Goal: Task Accomplishment & Management: Complete application form

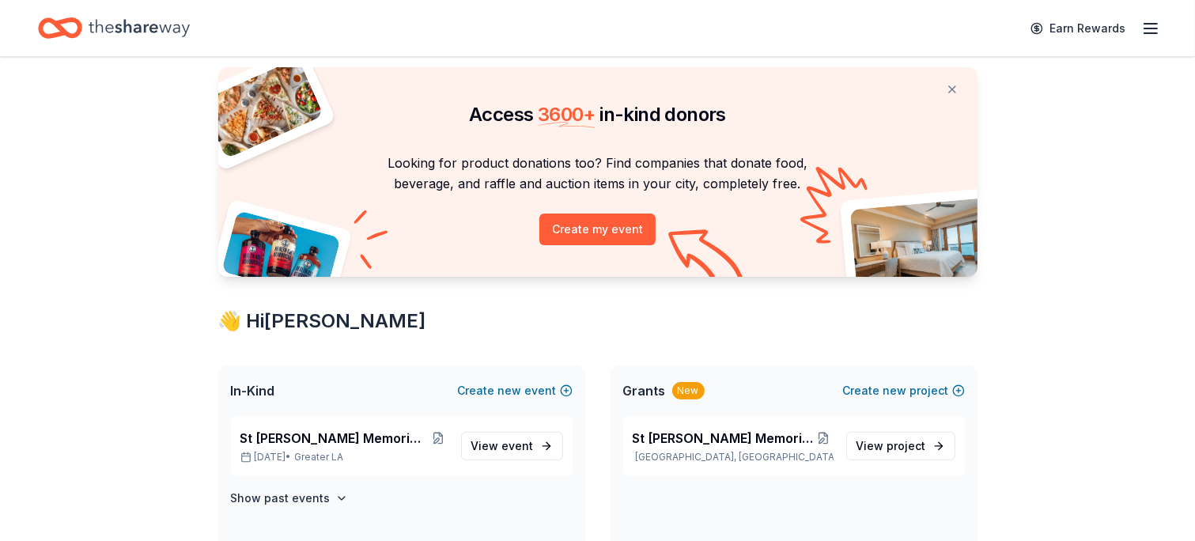
scroll to position [184, 0]
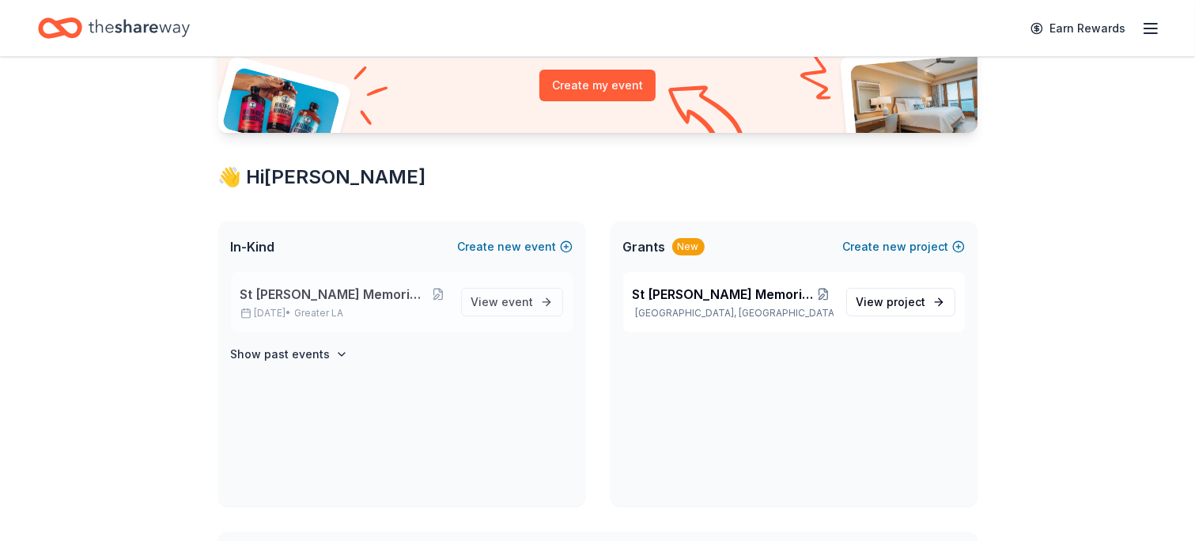
click at [384, 289] on span "St [PERSON_NAME] Memorial Golf Tournament" at bounding box center [333, 294] width 187 height 19
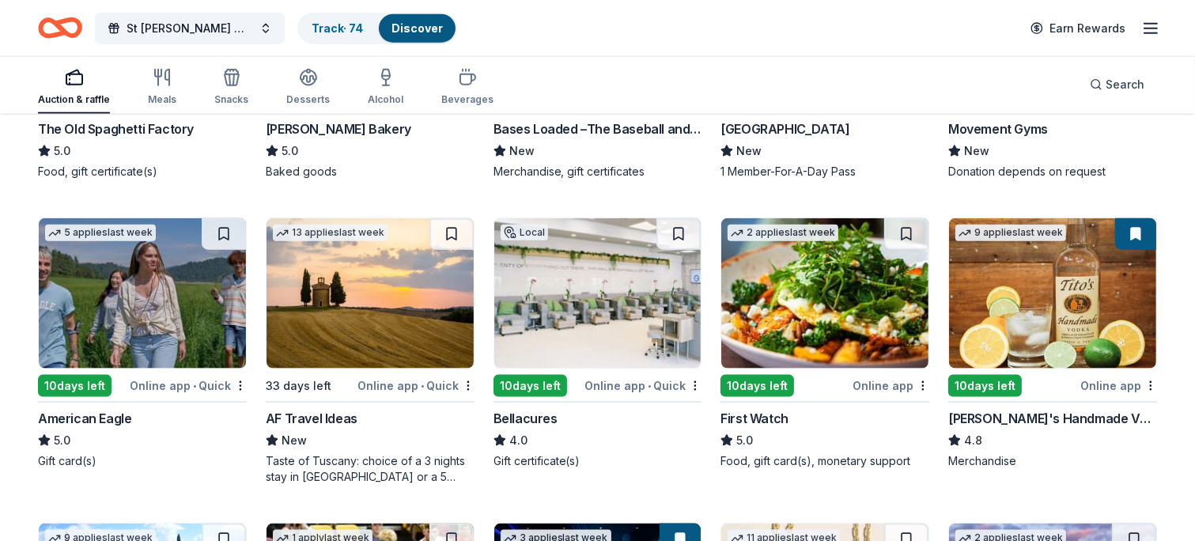
scroll to position [1968, 0]
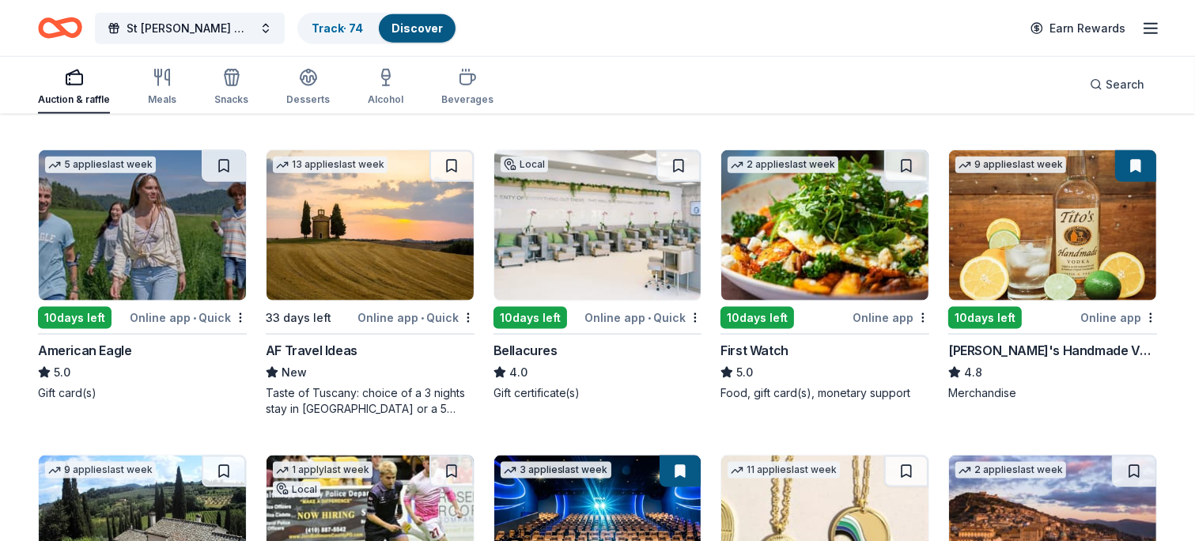
click at [1008, 319] on div "9 applies last week 10 days left Online app Tito's Handmade Vodka 4.8 Merchandi…" at bounding box center [1052, 274] width 209 height 251
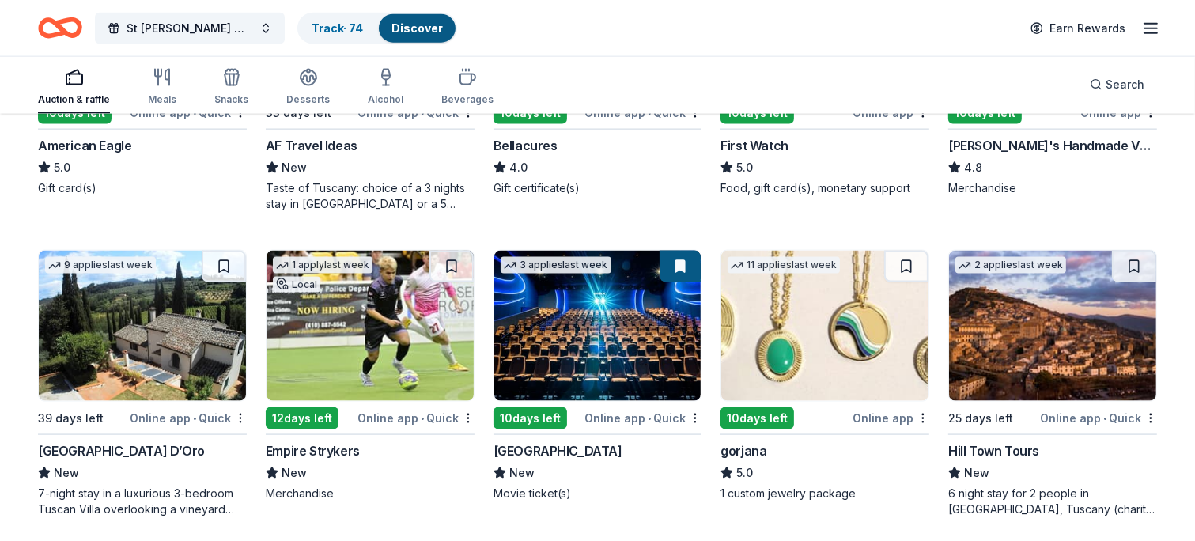
scroll to position [2179, 0]
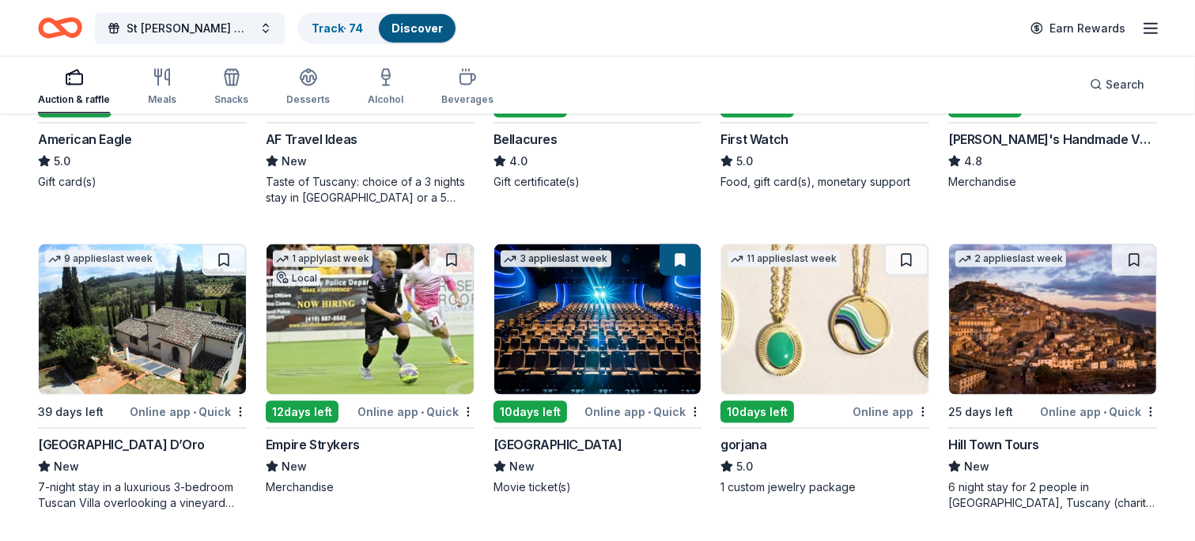
click at [812, 331] on img at bounding box center [824, 319] width 207 height 150
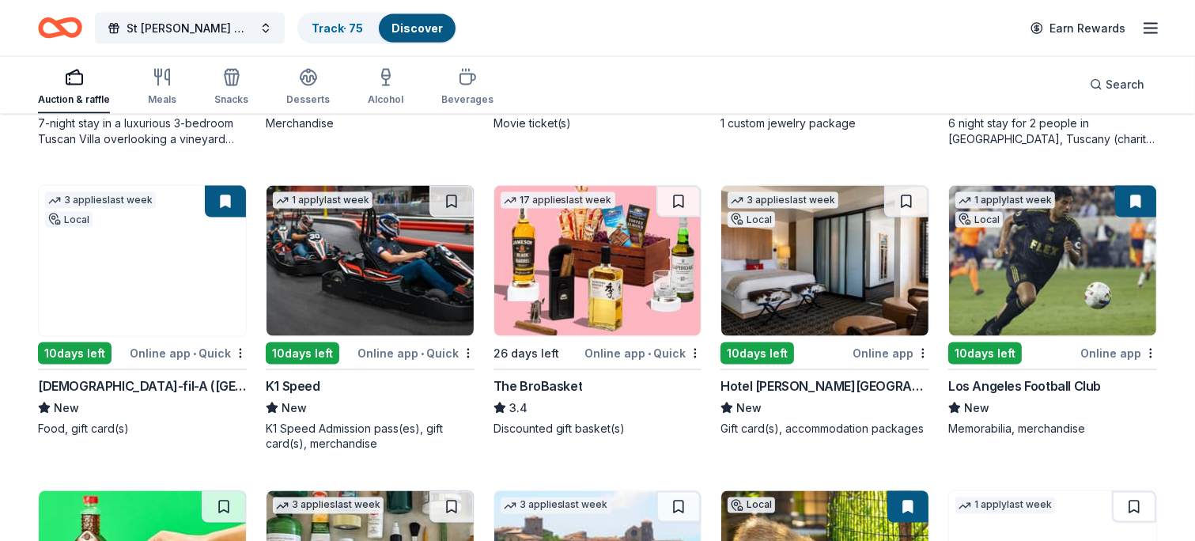
scroll to position [2548, 0]
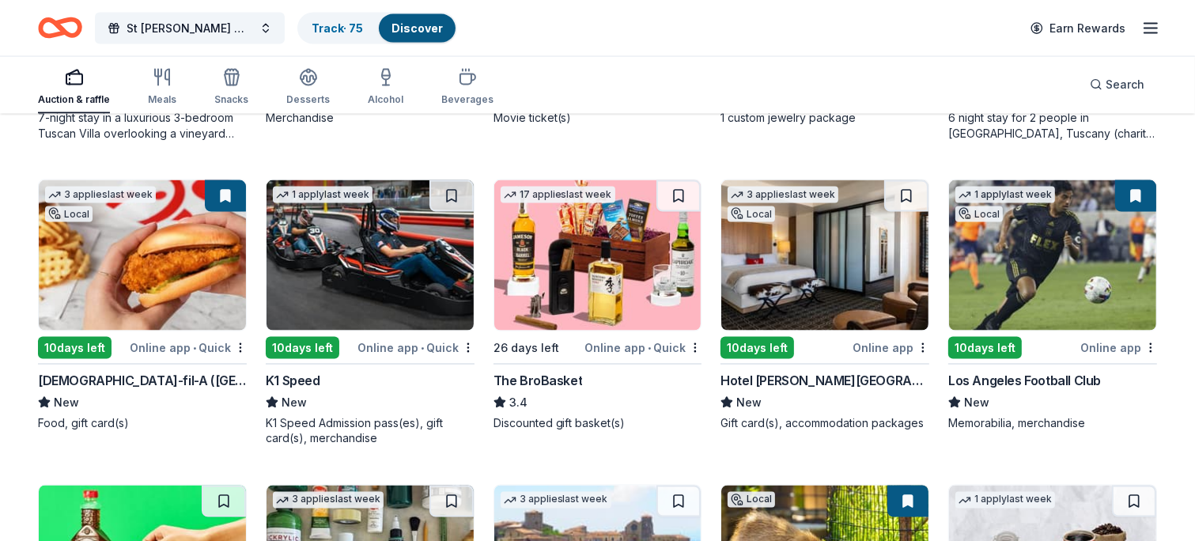
click at [591, 269] on img at bounding box center [597, 255] width 207 height 150
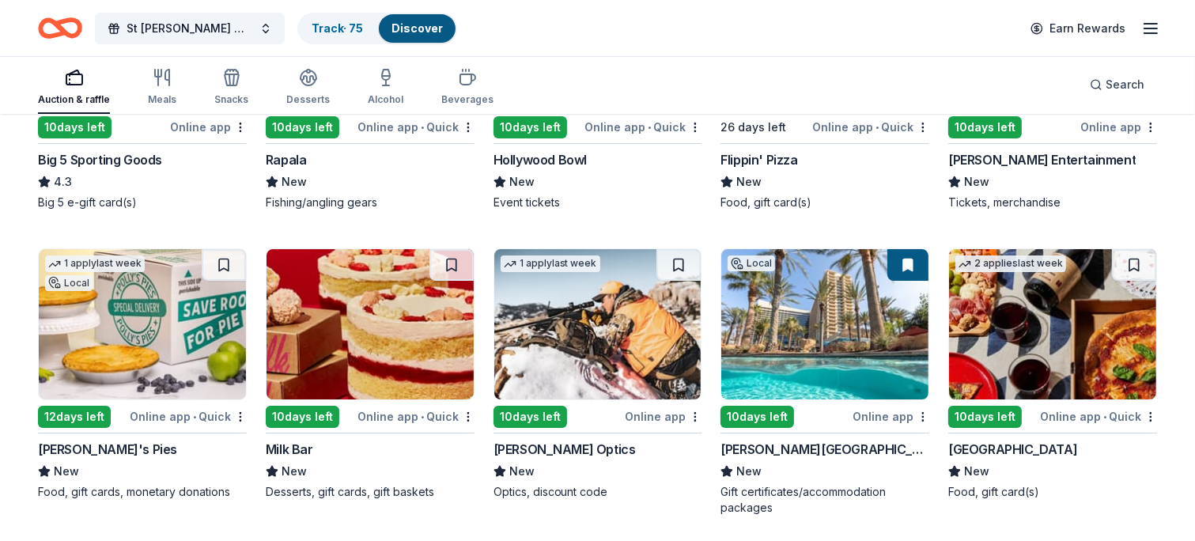
scroll to position [5488, 0]
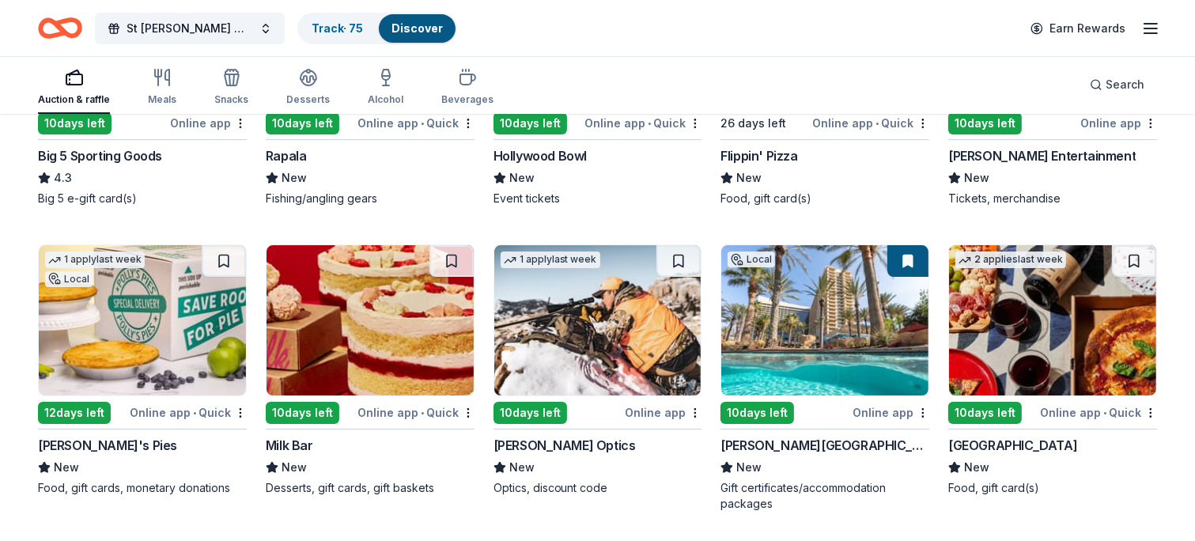
click at [743, 402] on div "10 days left" at bounding box center [757, 413] width 74 height 22
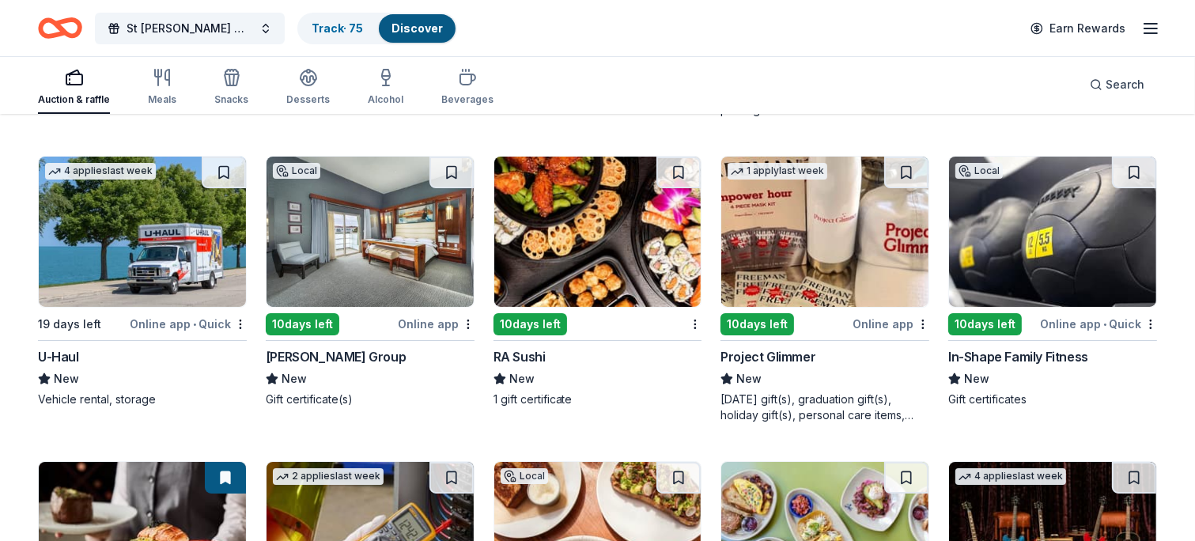
scroll to position [5875, 0]
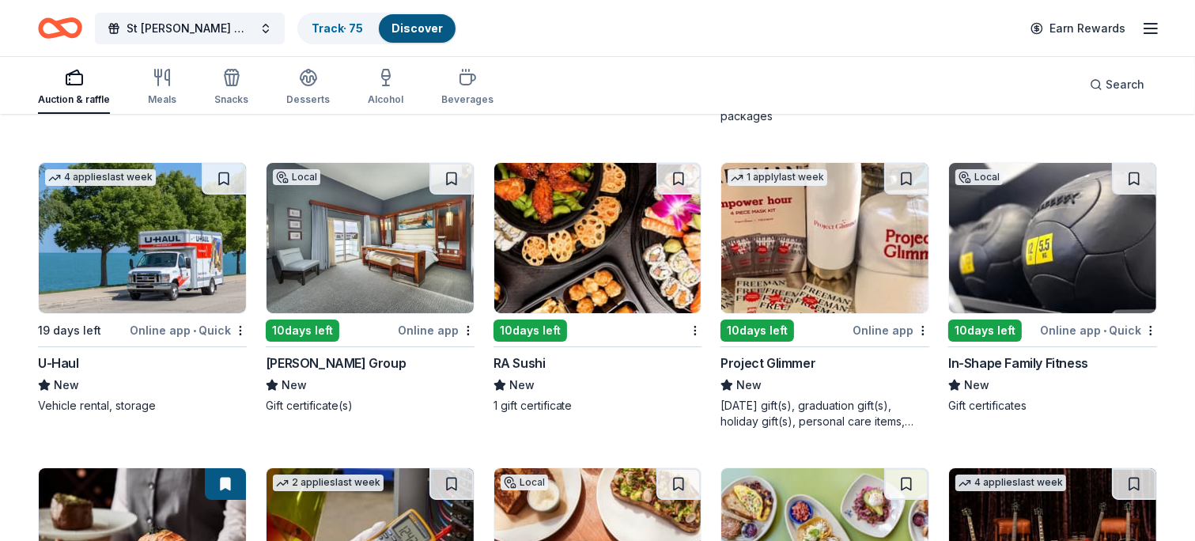
click at [308, 353] on div "[PERSON_NAME] Group" at bounding box center [336, 362] width 140 height 19
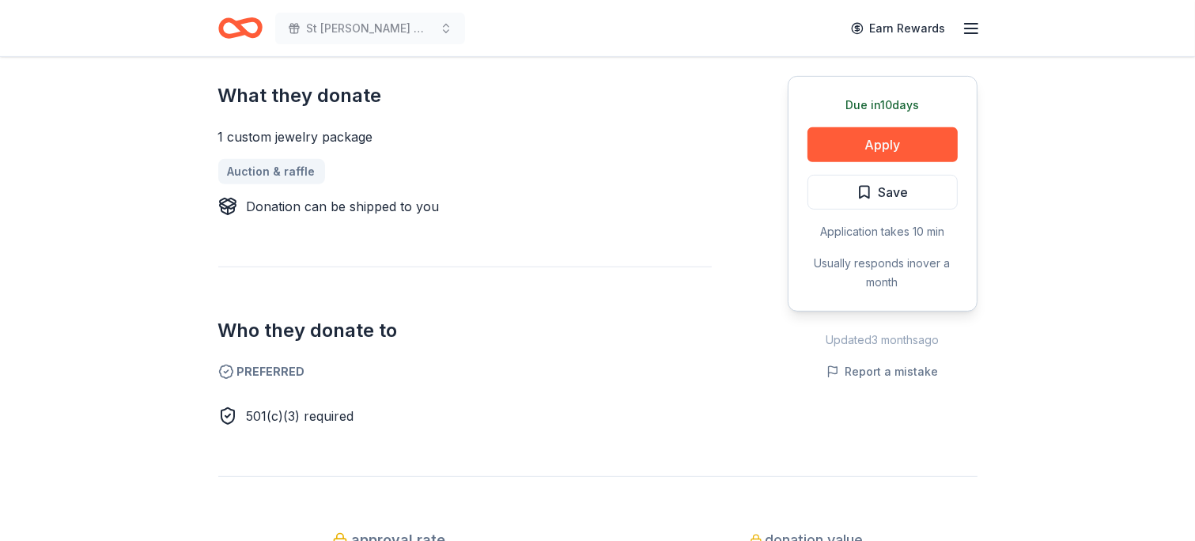
scroll to position [659, 0]
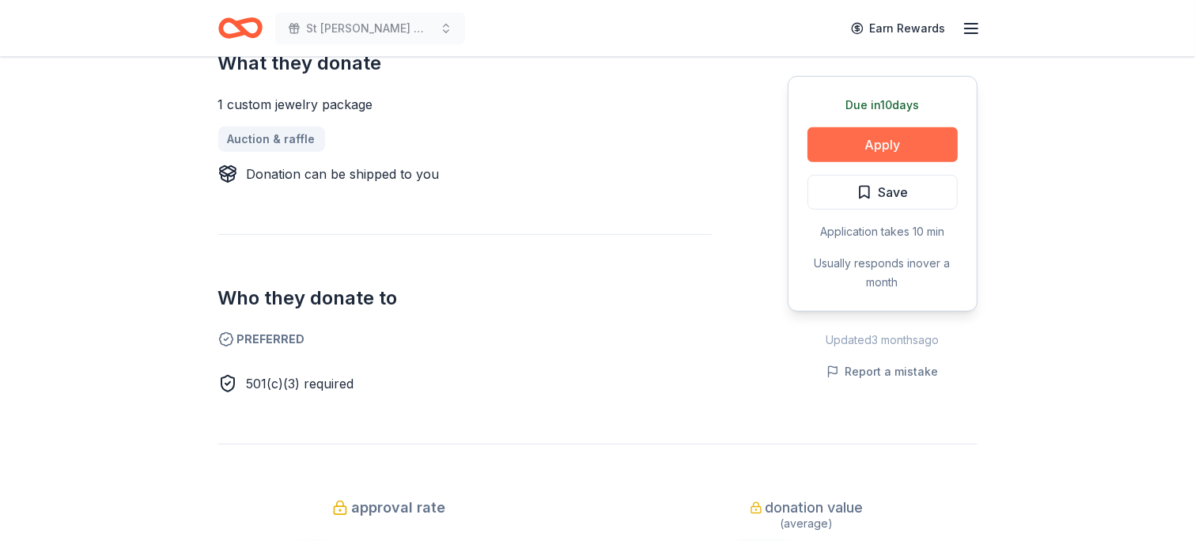
click at [882, 127] on button "Apply" at bounding box center [882, 144] width 150 height 35
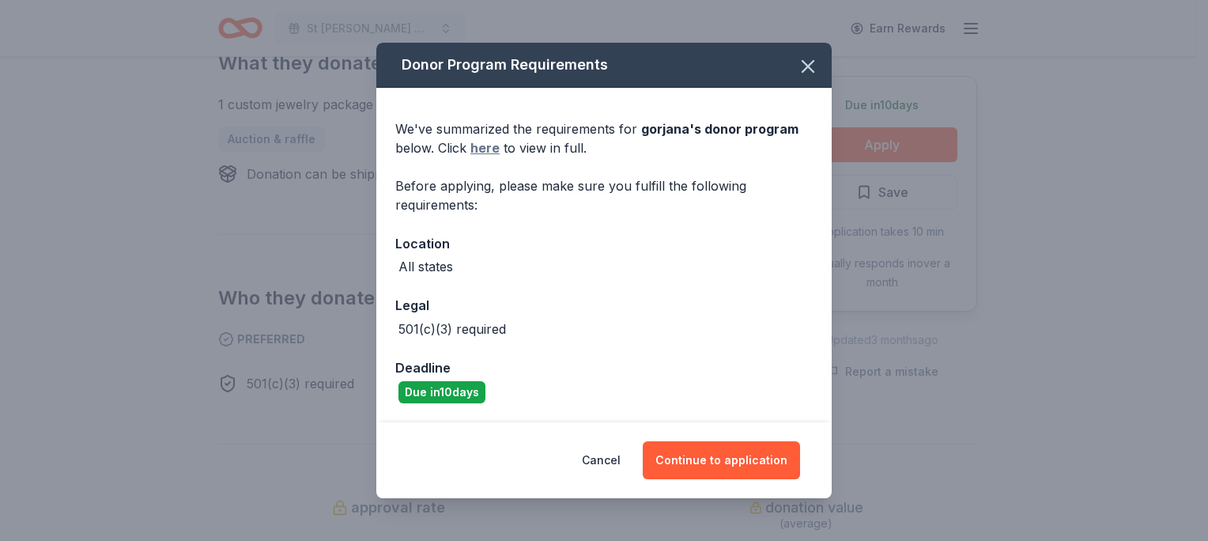
click at [489, 152] on link "here" at bounding box center [484, 147] width 29 height 19
click at [806, 61] on icon "button" at bounding box center [808, 66] width 22 height 22
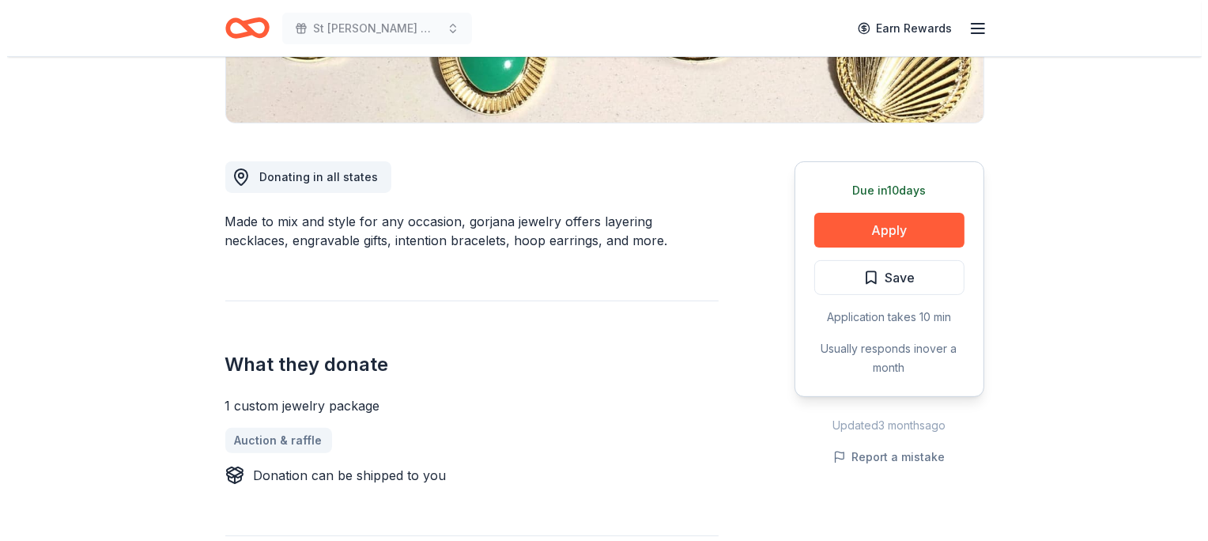
scroll to position [289, 0]
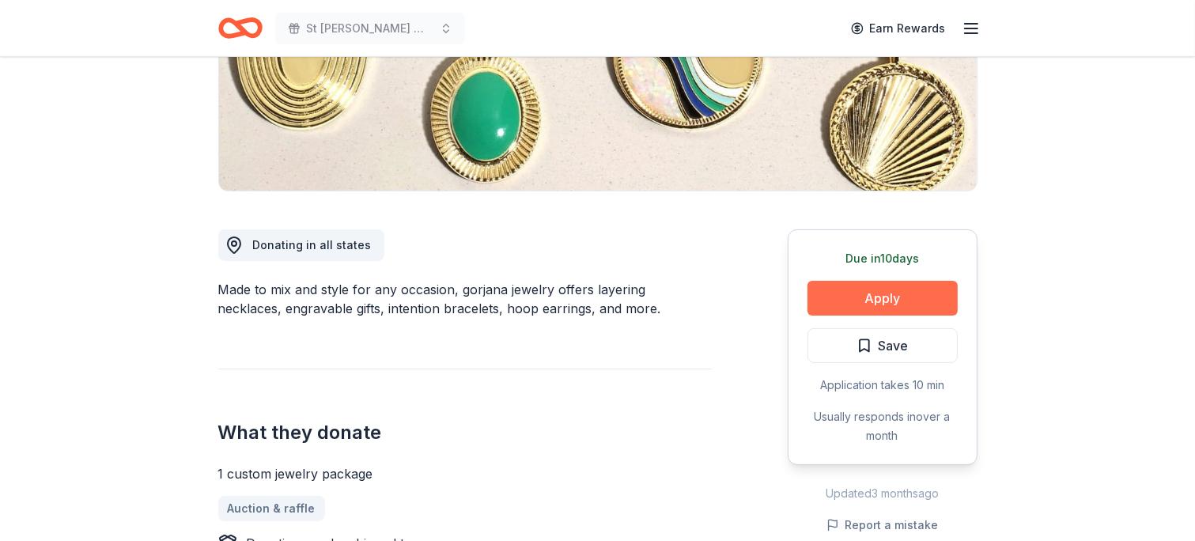
click at [873, 297] on button "Apply" at bounding box center [882, 298] width 150 height 35
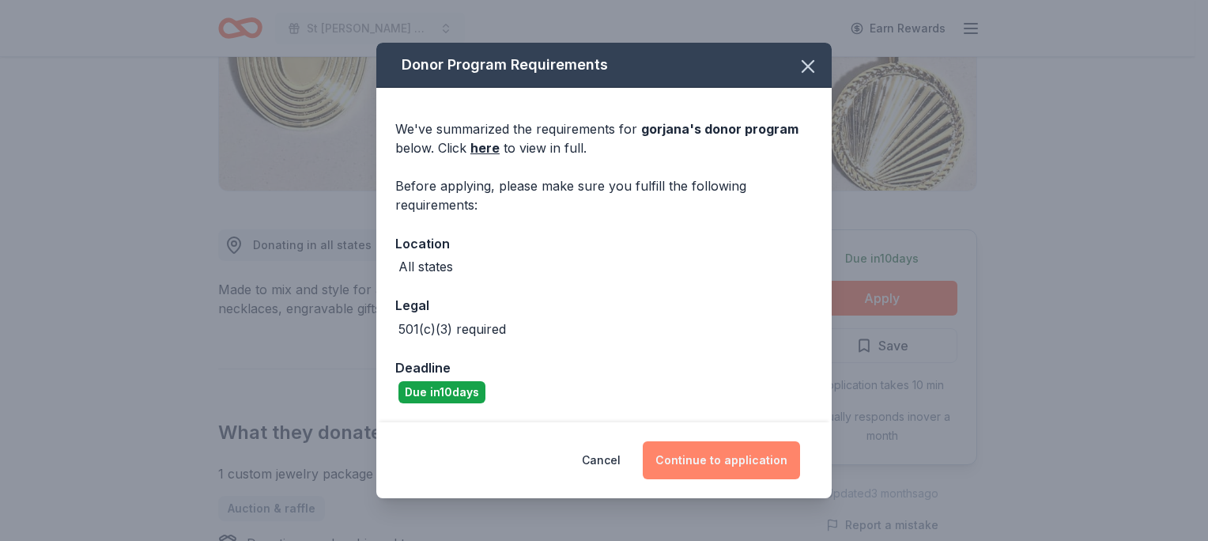
click at [704, 461] on button "Continue to application" at bounding box center [721, 460] width 157 height 38
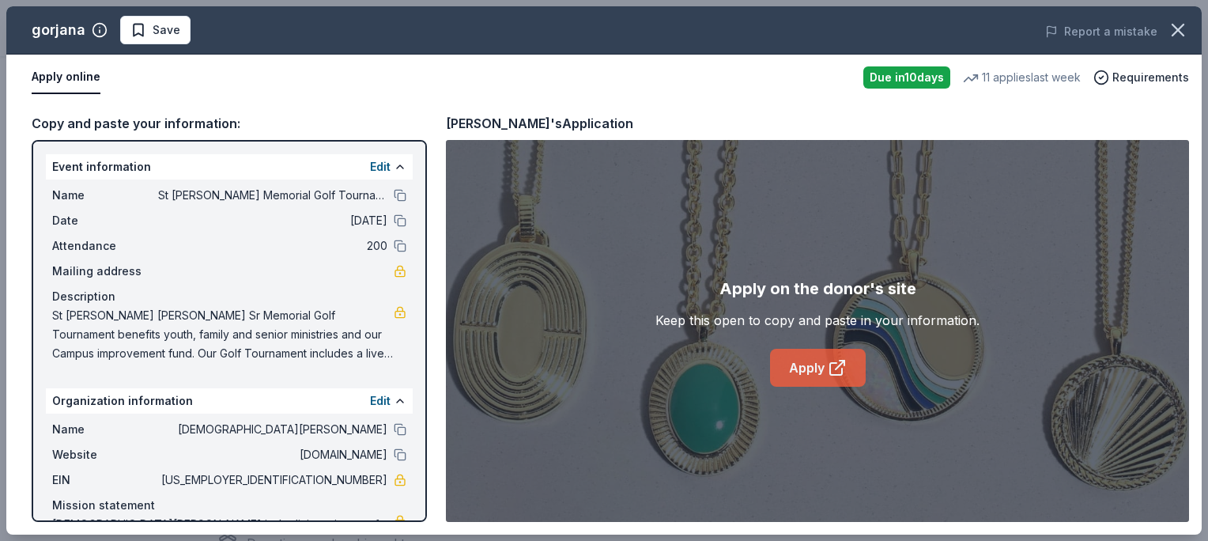
click at [817, 365] on link "Apply" at bounding box center [818, 368] width 96 height 38
click at [145, 28] on span "Save" at bounding box center [155, 30] width 50 height 19
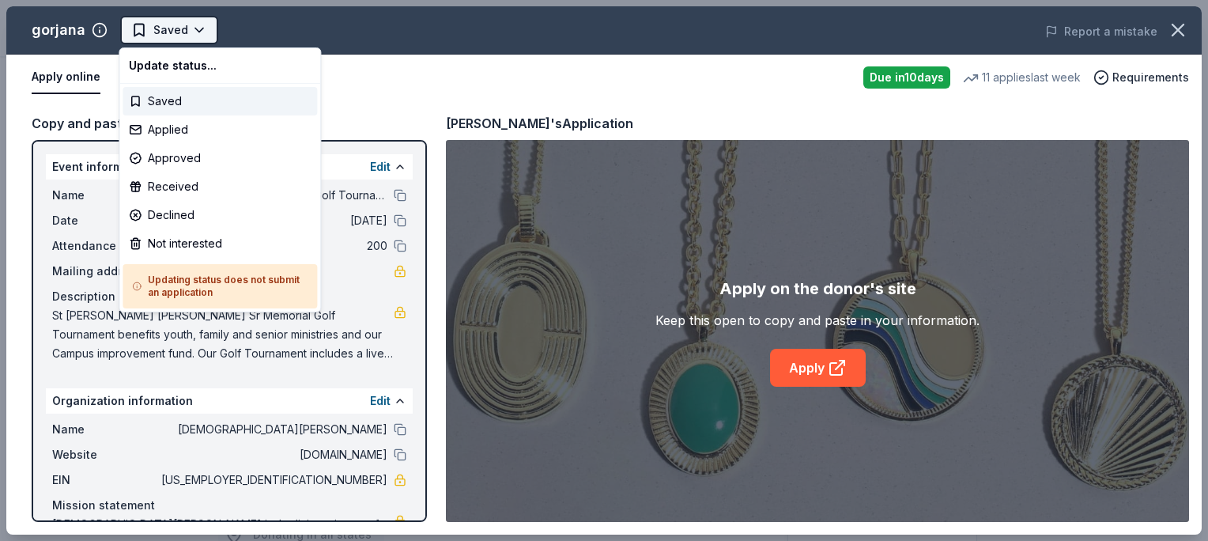
click at [199, 27] on html "St Nicholas-Steve Manios Sr Memorial Golf Tournament Saved Apply Due in 10 days…" at bounding box center [604, 270] width 1208 height 541
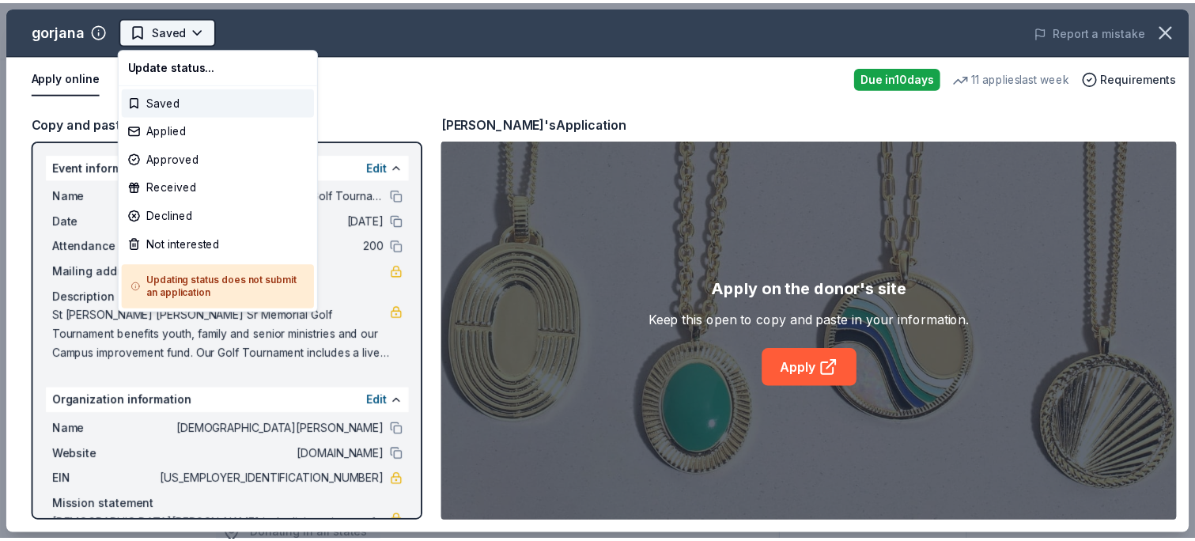
scroll to position [0, 0]
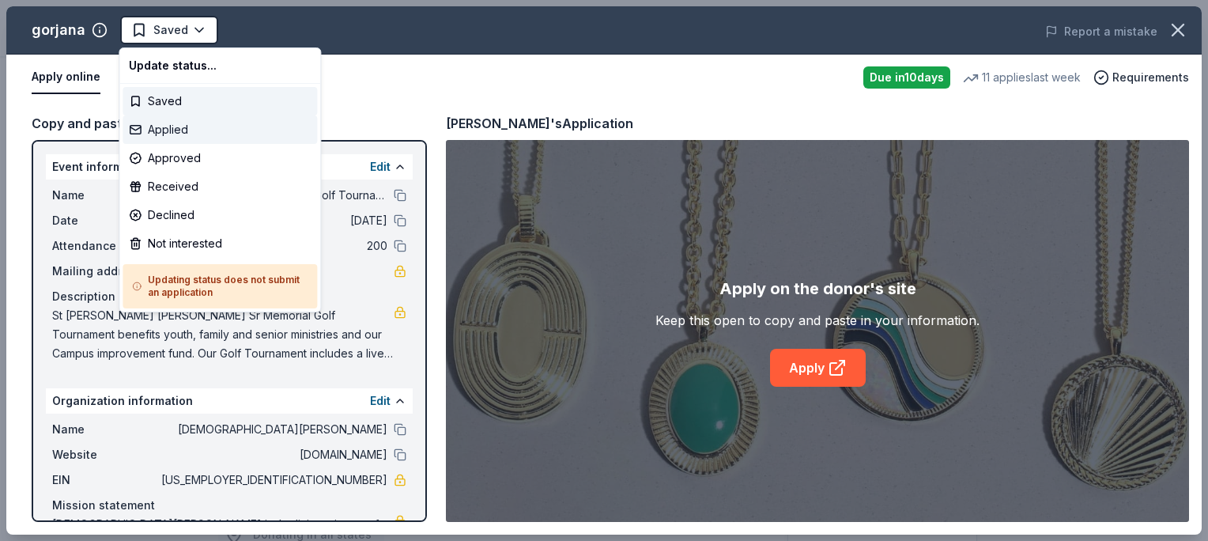
click at [172, 129] on div "Applied" at bounding box center [220, 129] width 194 height 28
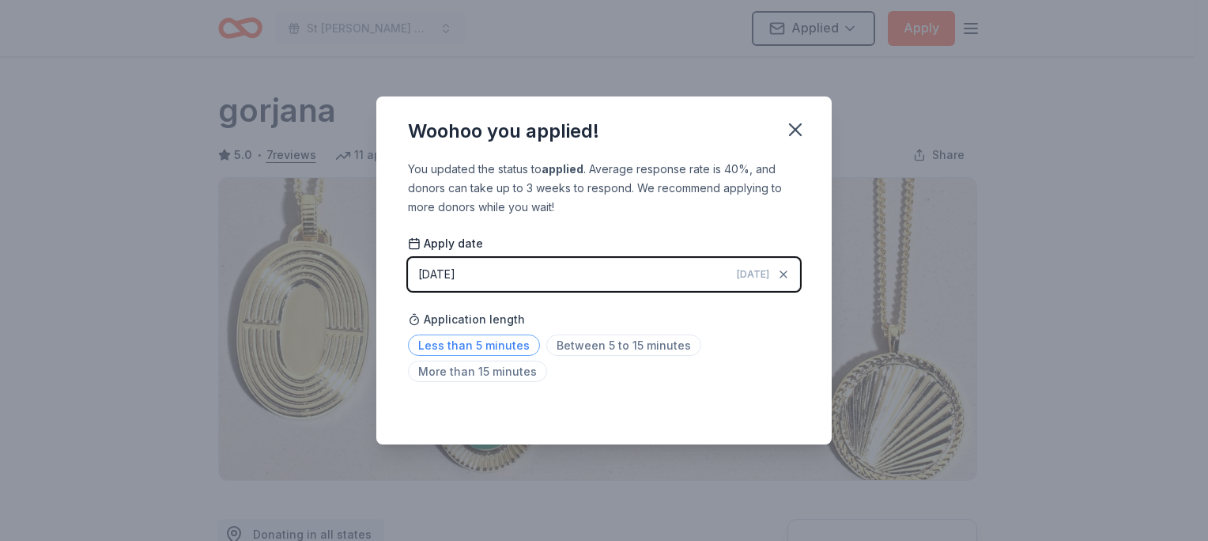
click at [478, 342] on span "Less than 5 minutes" at bounding box center [474, 344] width 132 height 21
click at [796, 125] on icon "button" at bounding box center [795, 130] width 22 height 22
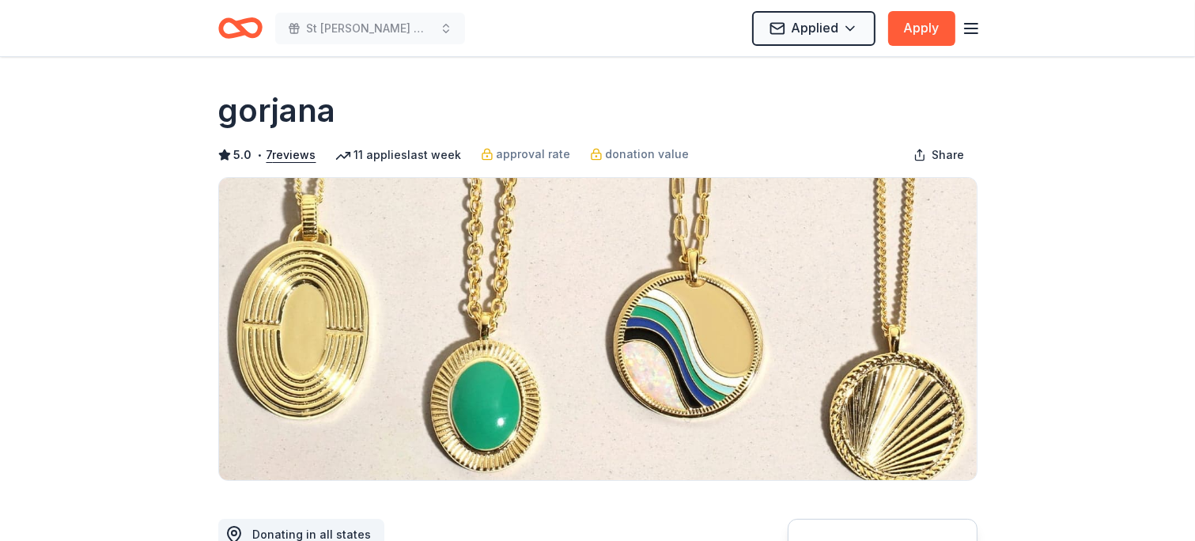
click at [968, 26] on icon "button" at bounding box center [970, 28] width 19 height 19
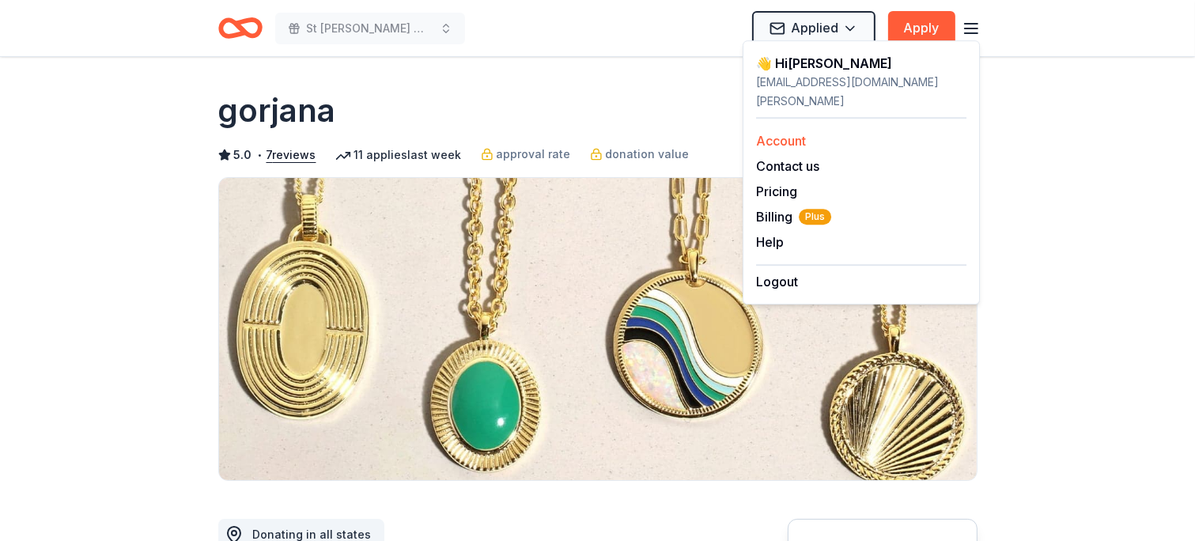
click at [775, 133] on link "Account" at bounding box center [781, 141] width 50 height 16
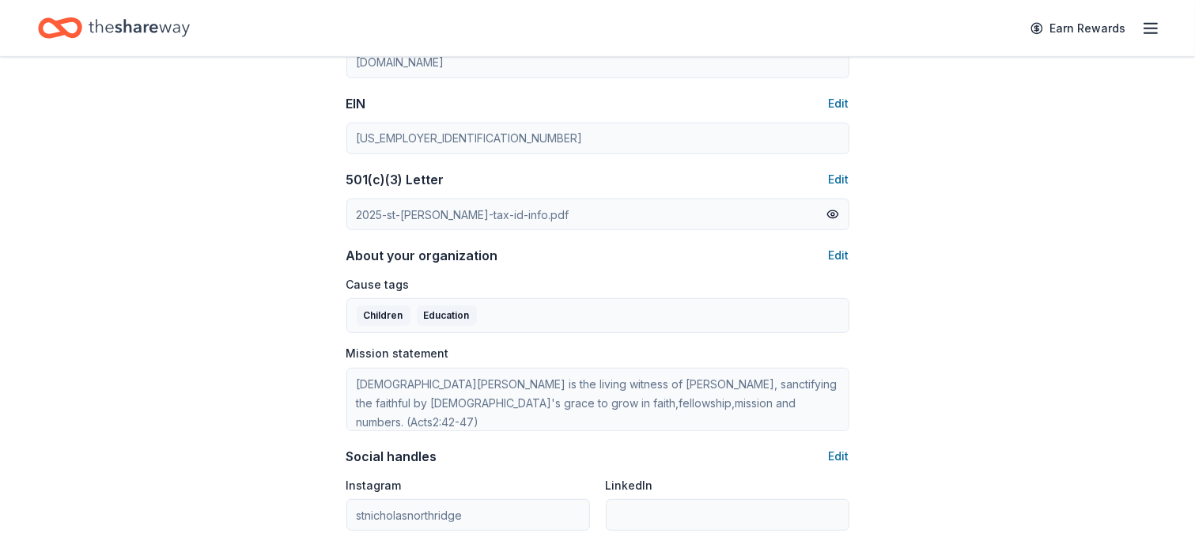
scroll to position [45, 0]
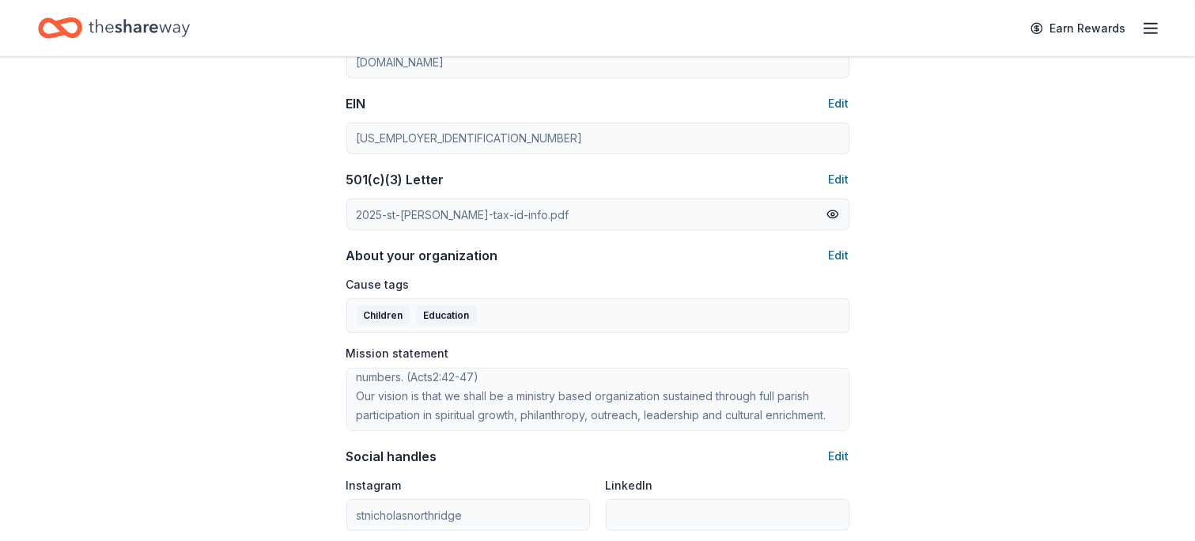
click at [792, 458] on div "Organization profile Edit Organization name St Nicholas Greek Orthodox Church Z…" at bounding box center [597, 218] width 503 height 761
drag, startPoint x: 785, startPoint y: 453, endPoint x: 1067, endPoint y: 363, distance: 295.5
click at [1067, 363] on div "Account About me Profile Edit First name Thresa Last name Alex Role Board membe…" at bounding box center [597, 9] width 1195 height 1413
click at [765, 451] on div "Organization profile Edit Organization name St Nicholas Greek Orthodox Church Z…" at bounding box center [597, 218] width 503 height 761
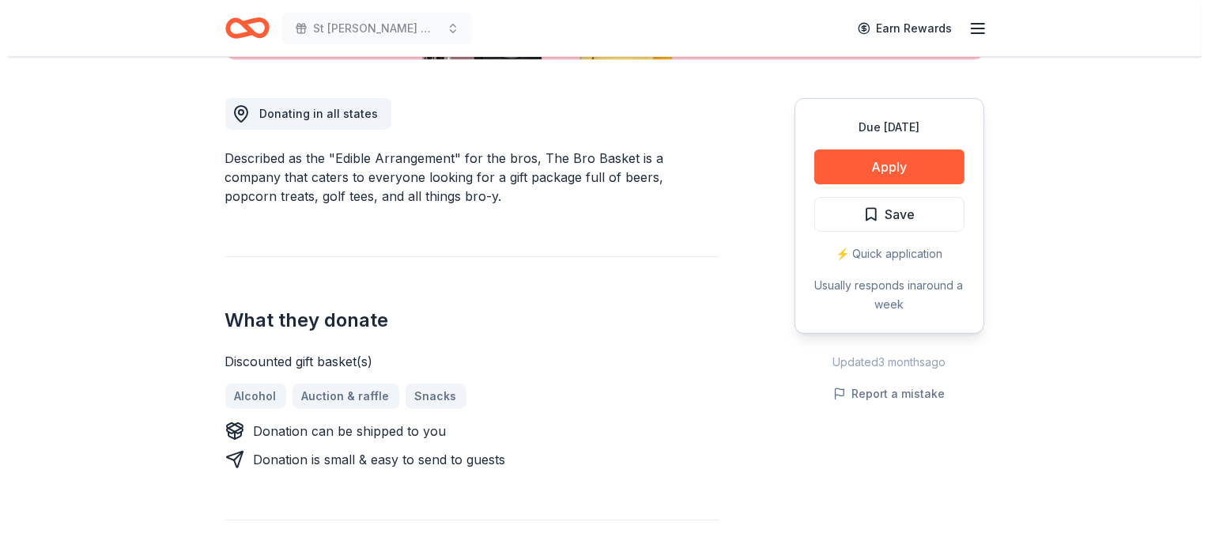
scroll to position [421, 0]
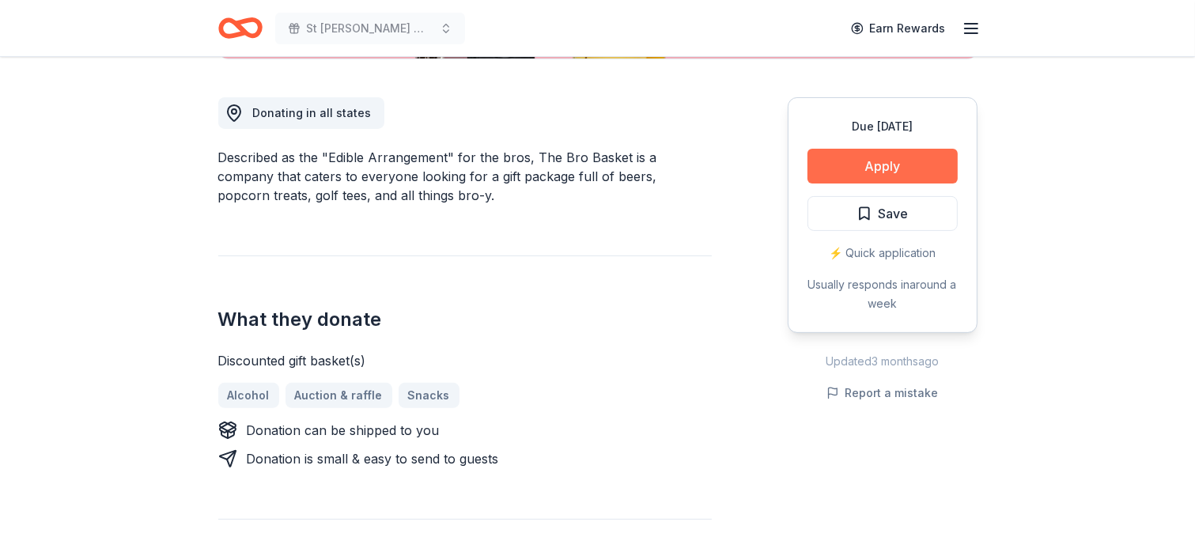
click at [882, 152] on button "Apply" at bounding box center [882, 166] width 150 height 35
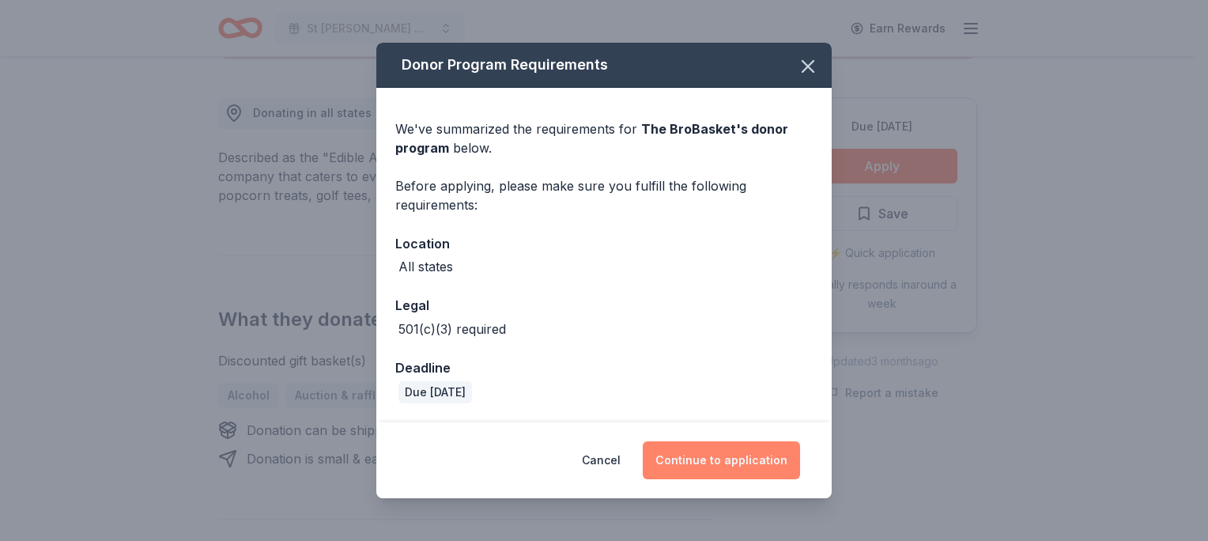
click at [717, 460] on button "Continue to application" at bounding box center [721, 460] width 157 height 38
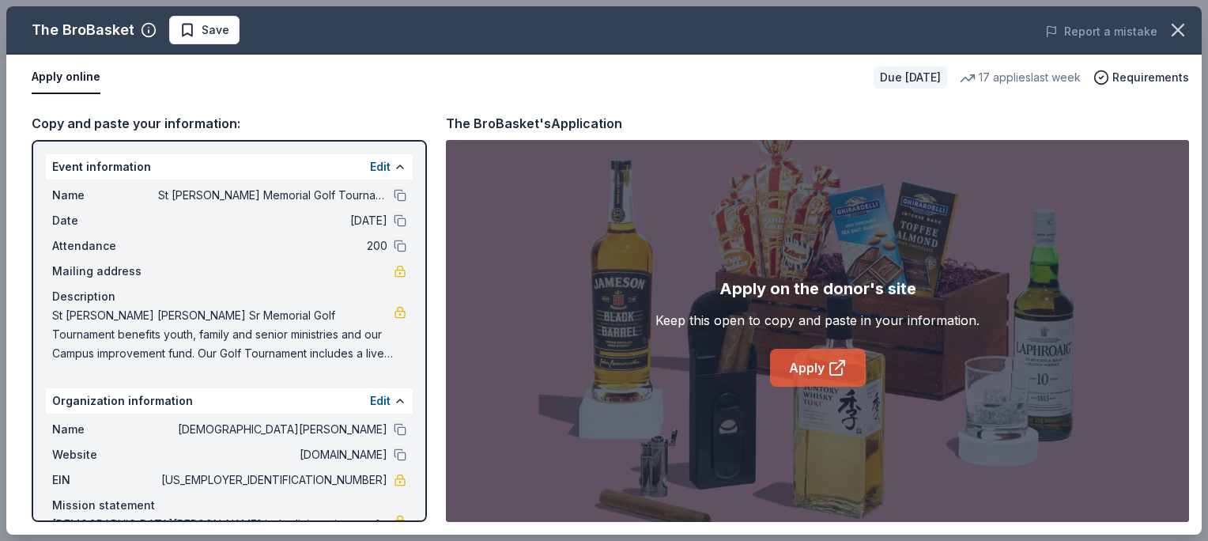
click at [816, 361] on link "Apply" at bounding box center [818, 368] width 96 height 38
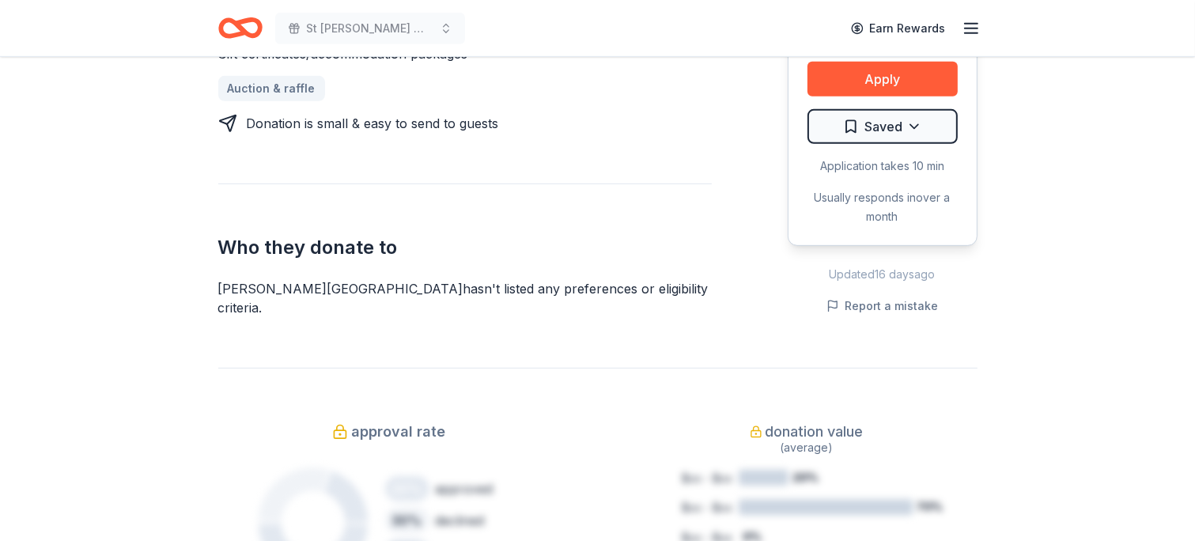
scroll to position [738, 0]
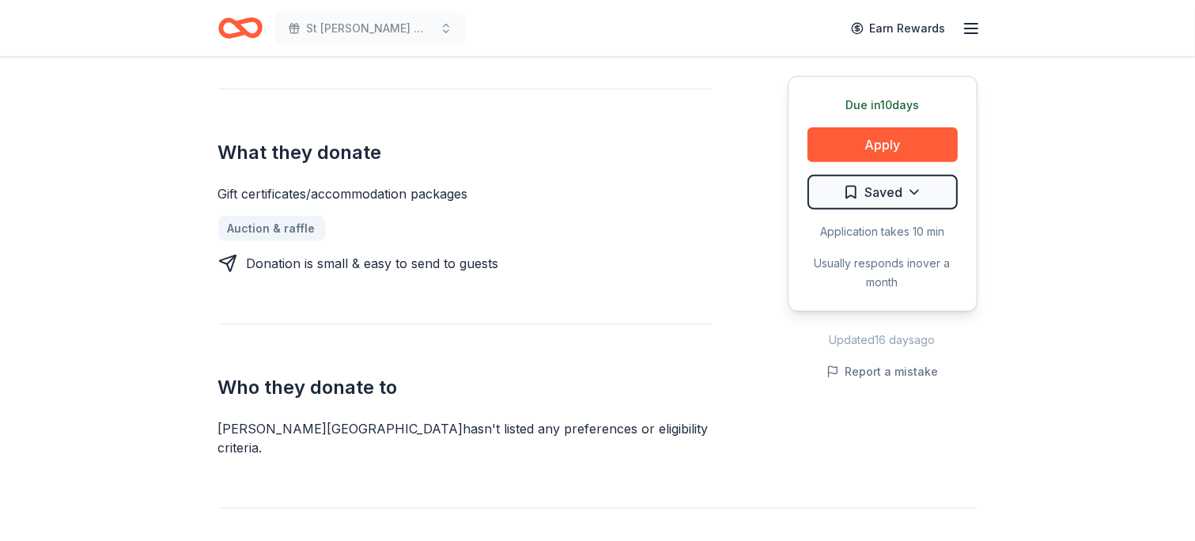
scroll to position [580, 0]
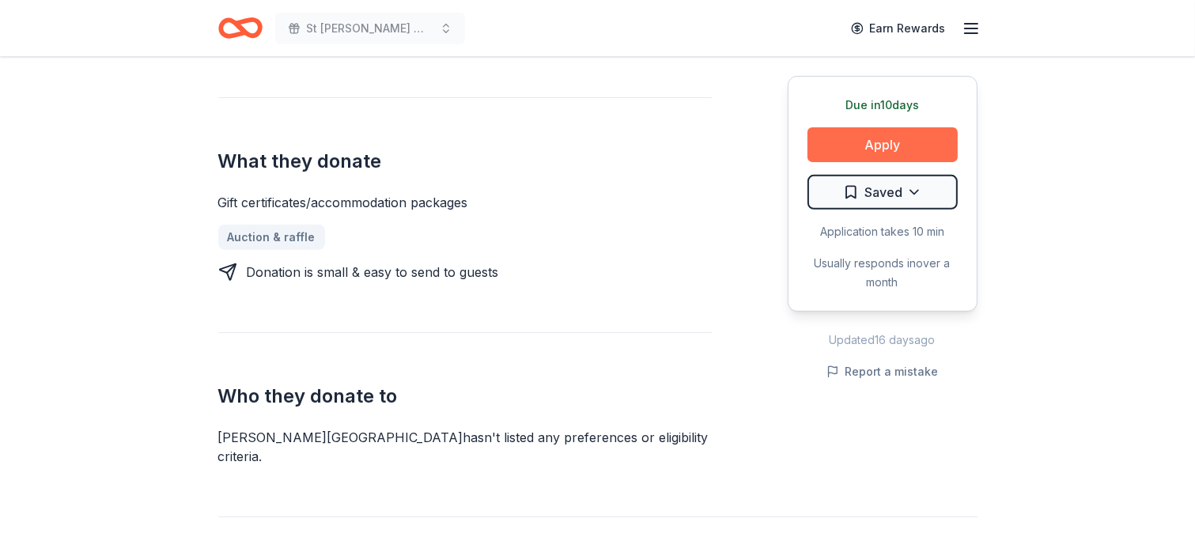
click at [877, 142] on button "Apply" at bounding box center [882, 144] width 150 height 35
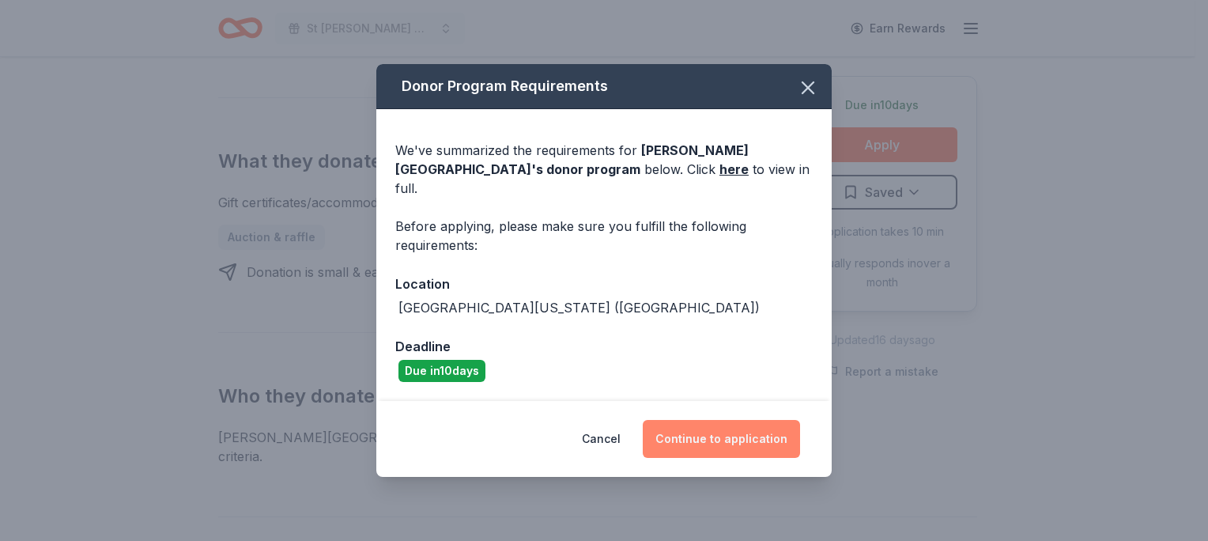
click at [718, 422] on button "Continue to application" at bounding box center [721, 439] width 157 height 38
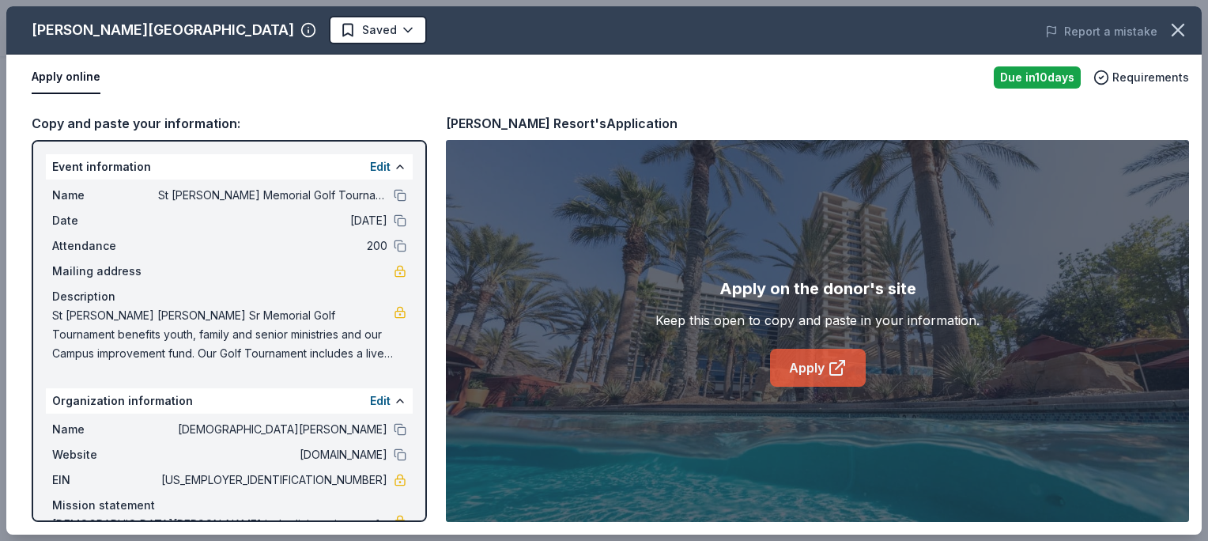
click at [815, 367] on link "Apply" at bounding box center [818, 368] width 96 height 38
click at [1176, 28] on icon "button" at bounding box center [1177, 30] width 11 height 11
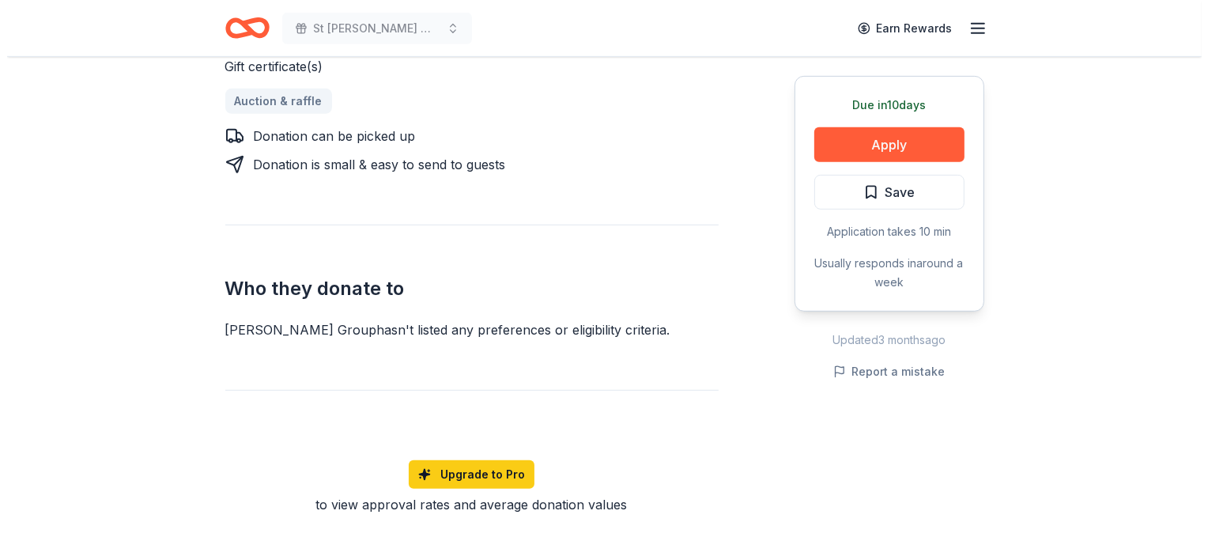
scroll to position [791, 0]
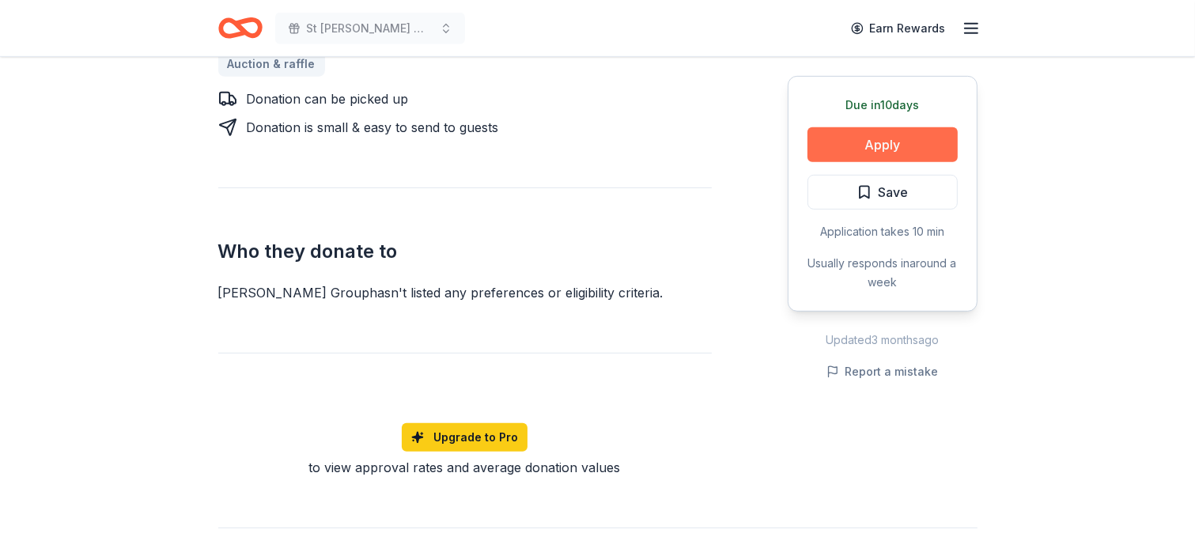
click at [867, 149] on button "Apply" at bounding box center [882, 144] width 150 height 35
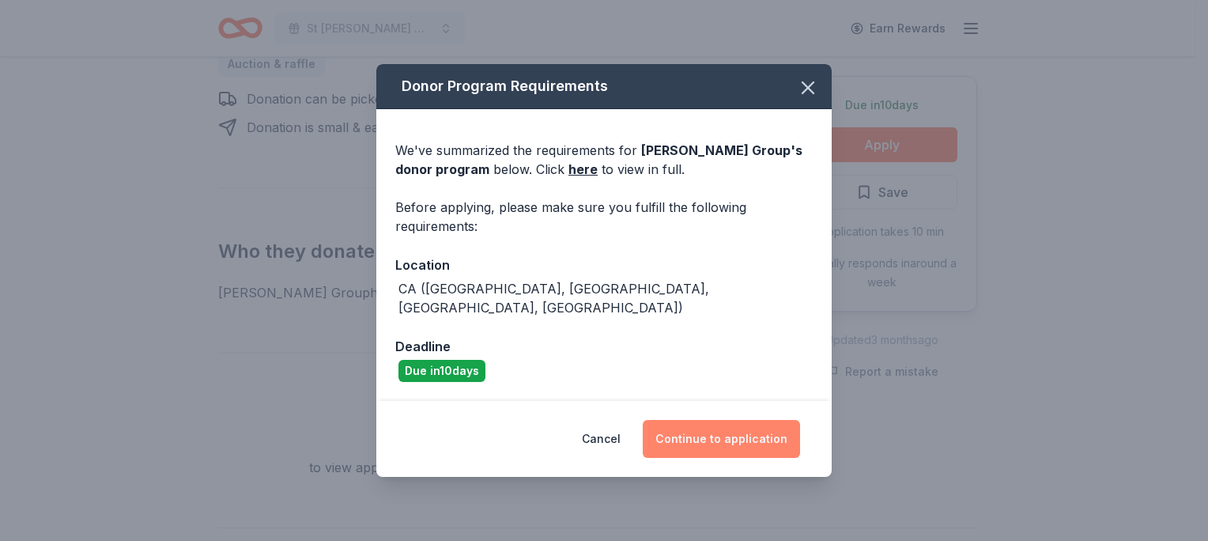
click at [727, 420] on button "Continue to application" at bounding box center [721, 439] width 157 height 38
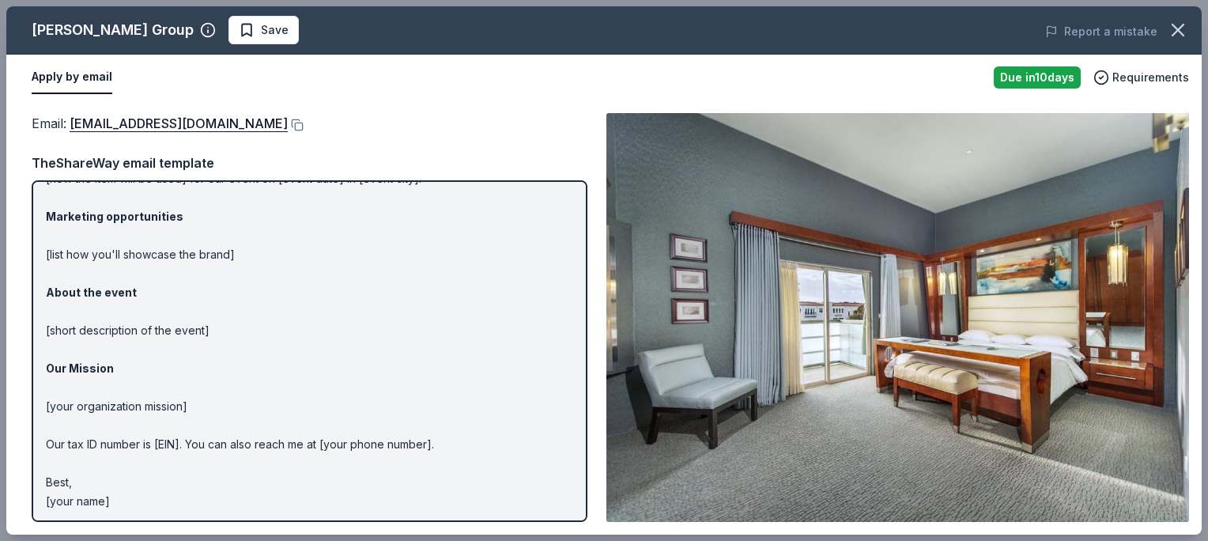
scroll to position [84, 0]
